Goal: Use online tool/utility: Utilize a website feature to perform a specific function

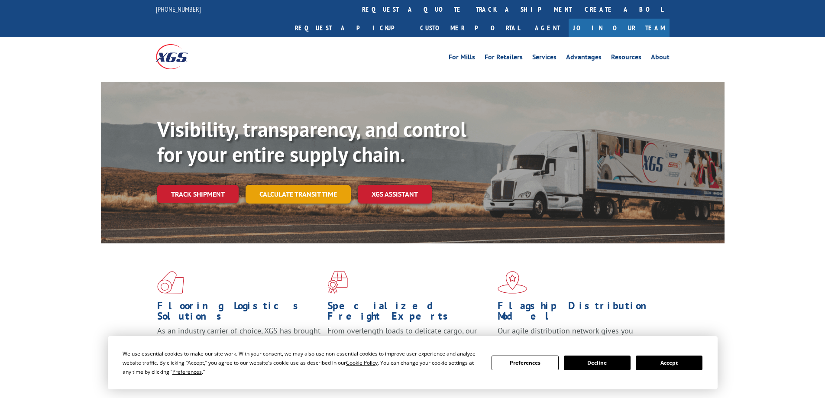
click at [302, 185] on link "Calculate transit time" at bounding box center [298, 194] width 105 height 19
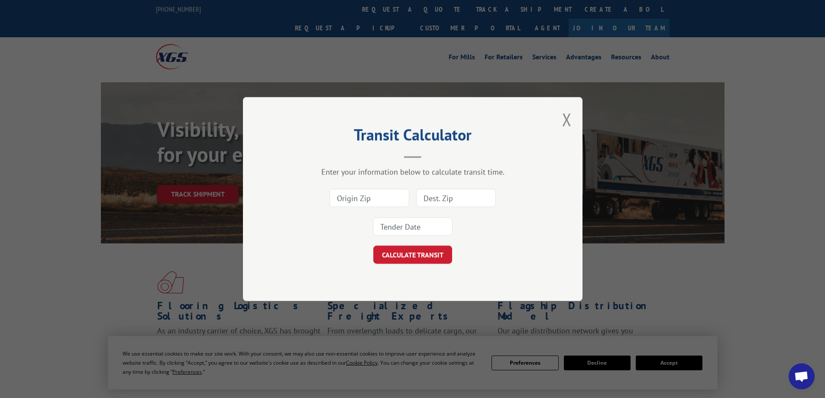
drag, startPoint x: 363, startPoint y: 203, endPoint x: 383, endPoint y: 204, distance: 20.8
click at [363, 203] on input at bounding box center [370, 198] width 80 height 18
type input "91311"
click at [430, 200] on input at bounding box center [456, 198] width 80 height 18
type input "75220"
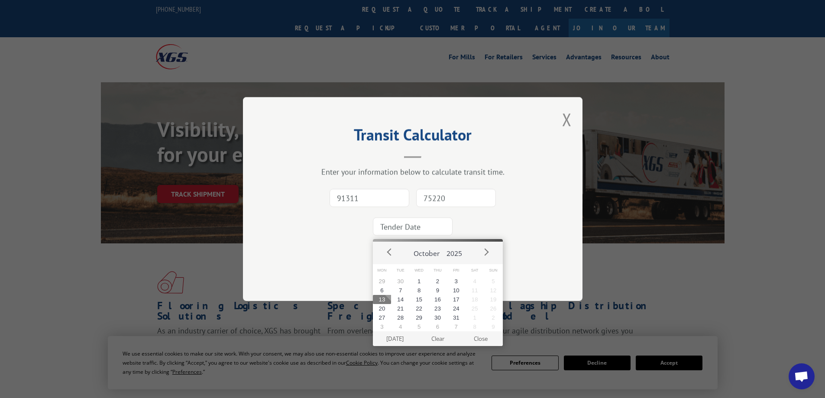
click at [441, 228] on input at bounding box center [413, 227] width 80 height 18
click at [381, 302] on button "13" at bounding box center [382, 299] width 19 height 9
type input "[DATE]"
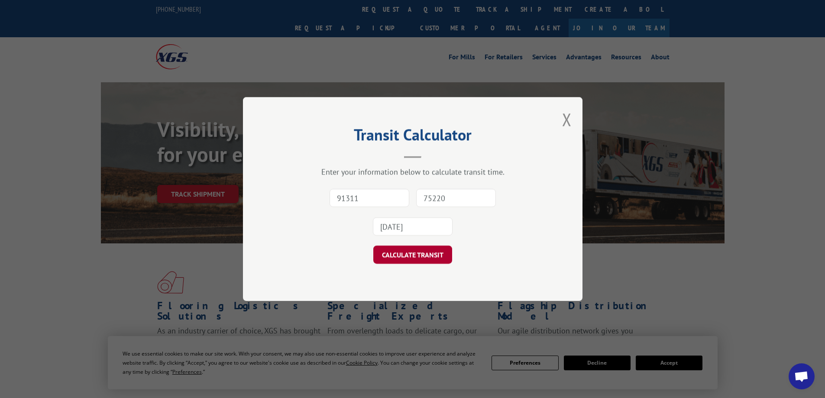
click at [390, 255] on button "CALCULATE TRANSIT" at bounding box center [413, 255] width 79 height 18
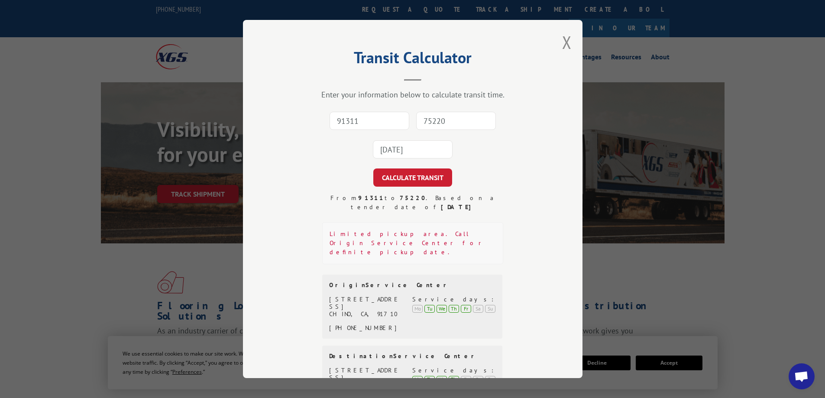
click at [372, 121] on input "91311" at bounding box center [370, 121] width 80 height 18
type input "91710"
click at [435, 117] on input "75220" at bounding box center [456, 121] width 80 height 18
click at [422, 117] on input "95220" at bounding box center [456, 121] width 80 height 18
type input "75220"
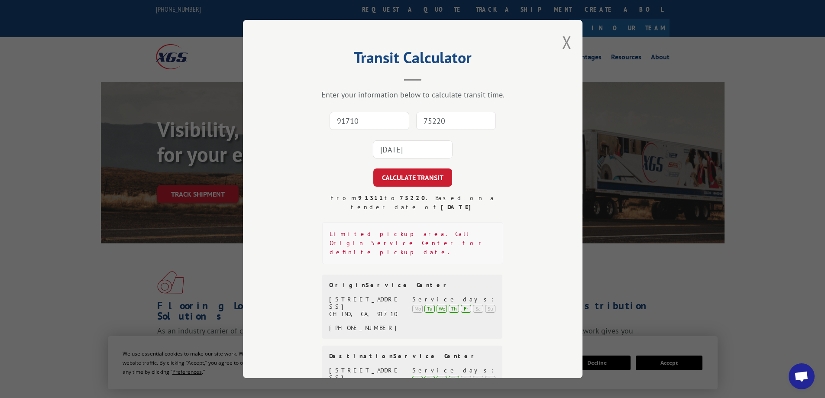
click at [437, 143] on input "[DATE]" at bounding box center [413, 149] width 80 height 18
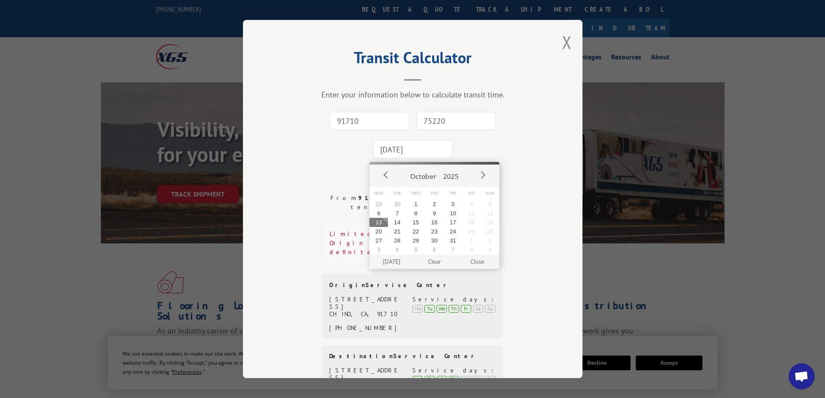
click at [384, 225] on button "13" at bounding box center [379, 222] width 19 height 9
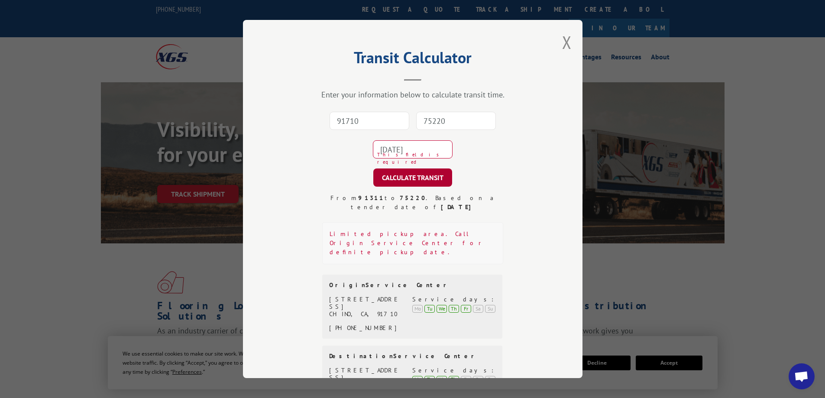
click at [412, 182] on button "CALCULATE TRANSIT" at bounding box center [413, 178] width 79 height 18
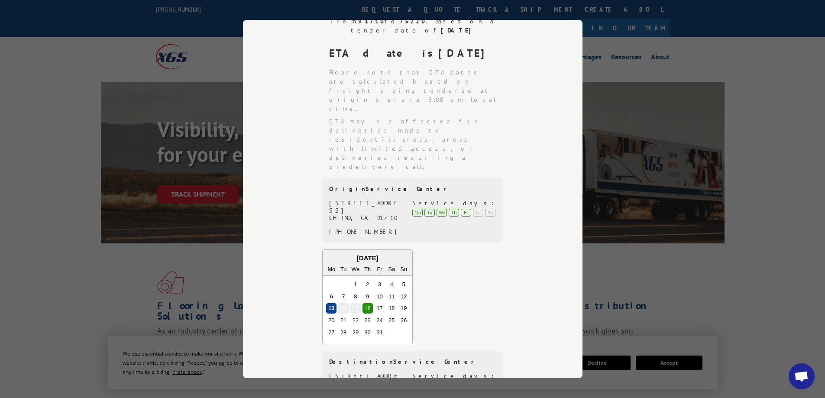
scroll to position [197, 0]
